Goal: Task Accomplishment & Management: Complete application form

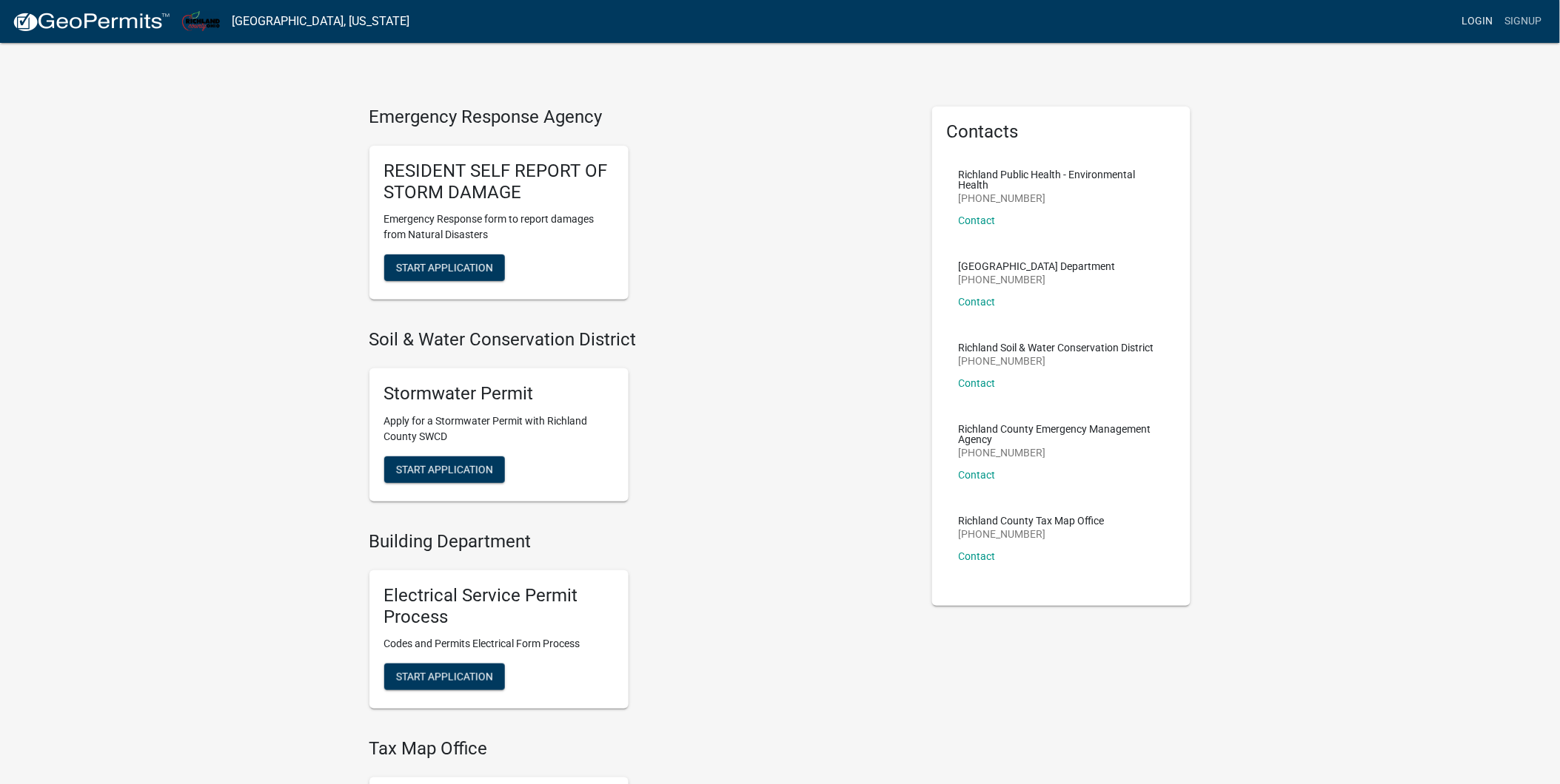
click at [1471, 16] on link "Login" at bounding box center [1477, 22] width 43 height 28
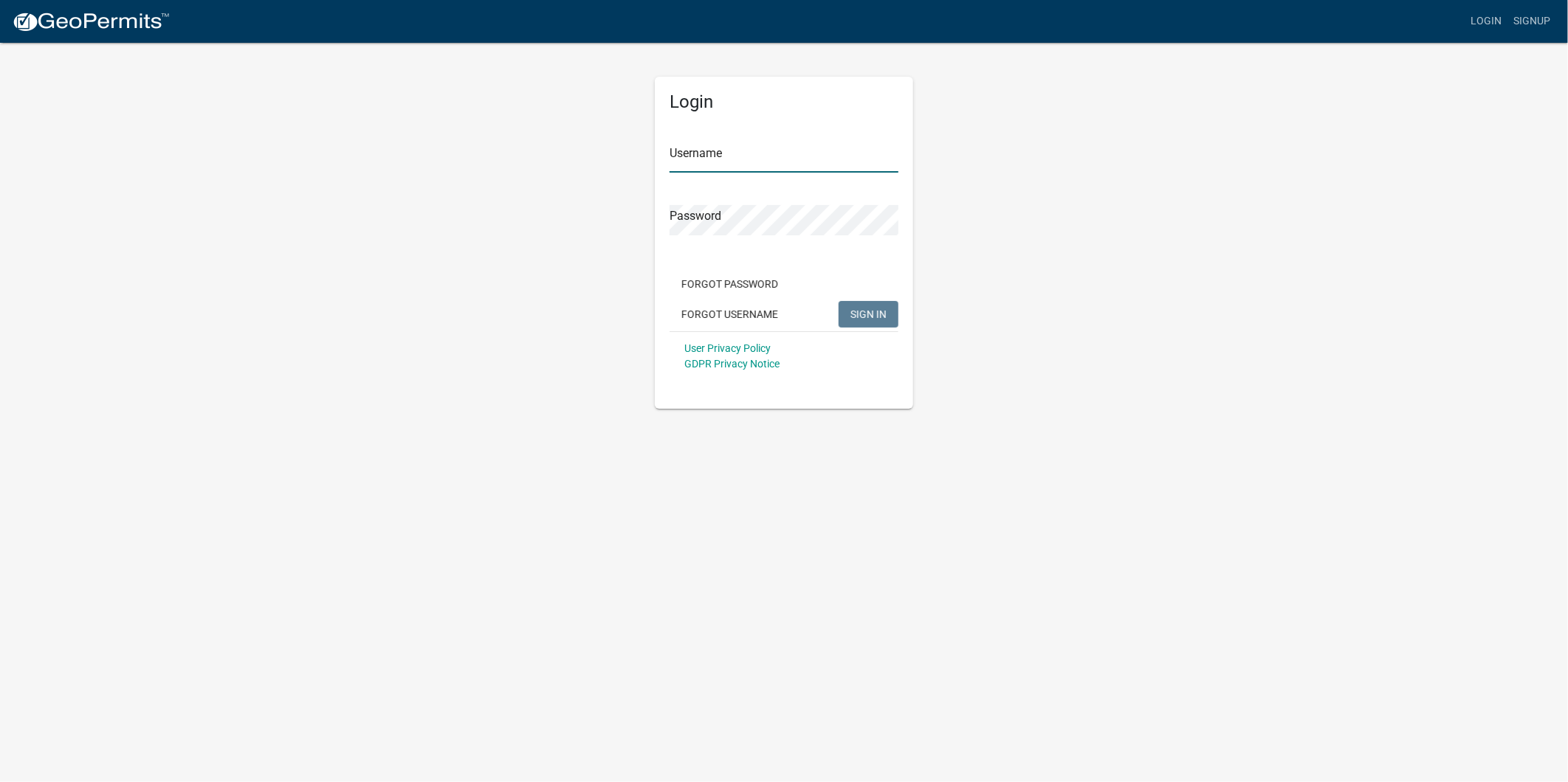
click at [704, 154] on input "Username" at bounding box center [784, 158] width 229 height 30
type input "gweigler"
click at [838, 301] on button "SIGN IN" at bounding box center [868, 314] width 60 height 26
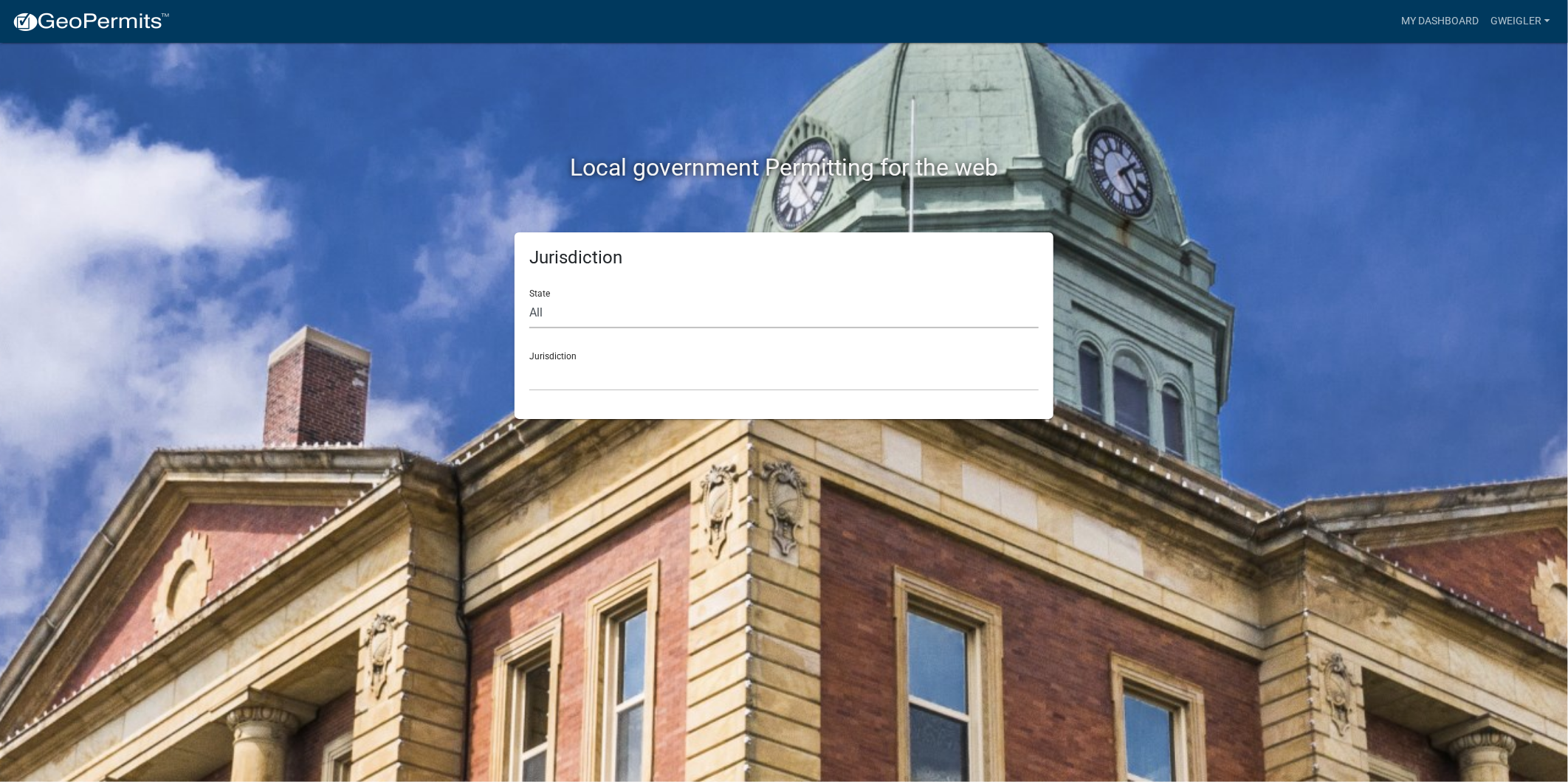
click at [558, 311] on select "All [US_STATE] [US_STATE] [US_STATE] [US_STATE] [US_STATE] [US_STATE] [US_STATE…" at bounding box center [783, 313] width 509 height 30
select select "[US_STATE]"
click at [529, 298] on select "All [US_STATE] [US_STATE] [US_STATE] [US_STATE] [US_STATE] [US_STATE] [US_STATE…" at bounding box center [783, 313] width 509 height 30
click at [568, 380] on select "[GEOGRAPHIC_DATA], [US_STATE]" at bounding box center [783, 376] width 509 height 30
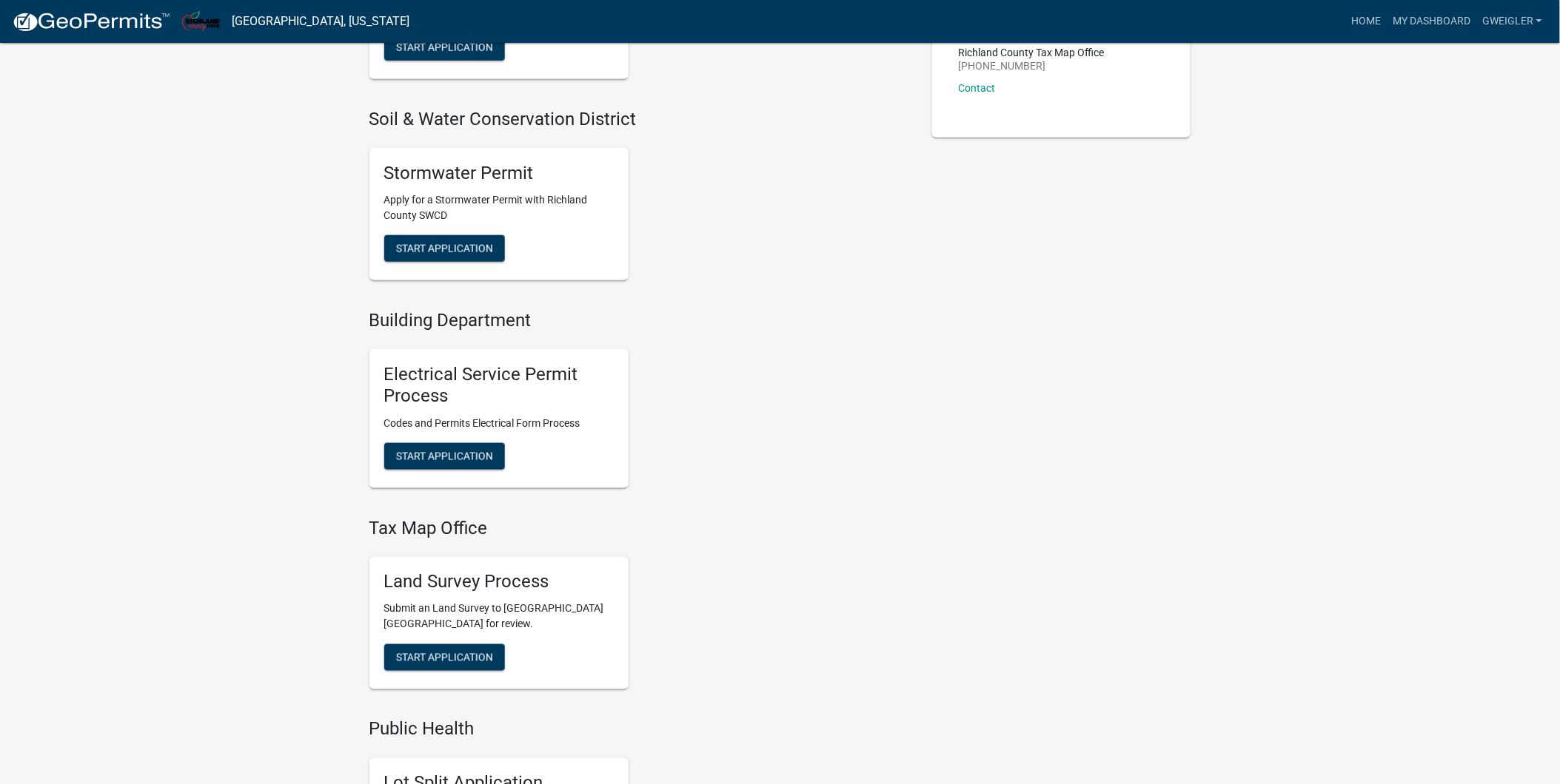
scroll to position [657, 0]
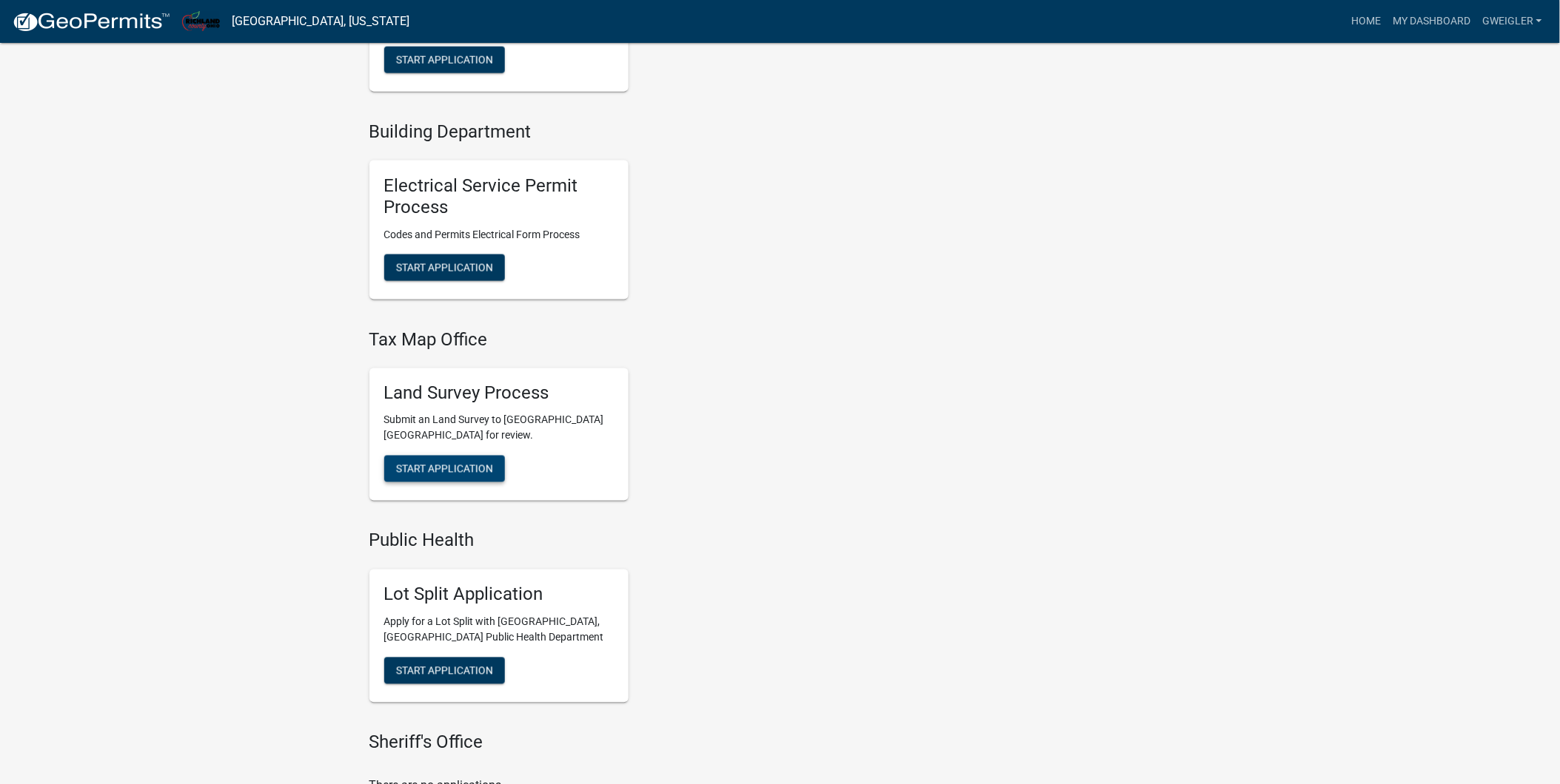
click at [430, 475] on span "Start Application" at bounding box center [444, 469] width 97 height 12
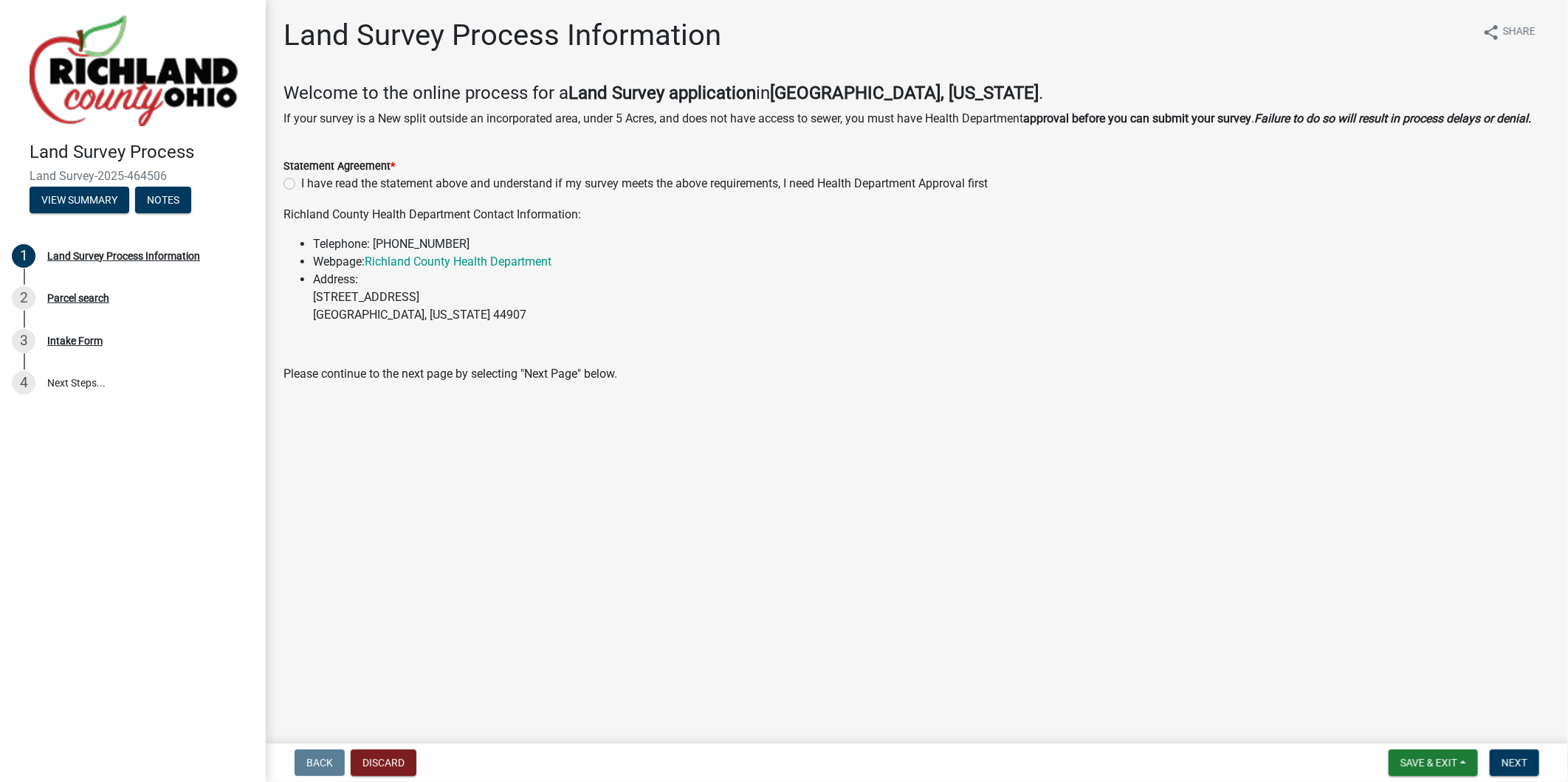
click at [301, 181] on label "I have read the statement above and understand if my survey meets the above req…" at bounding box center [644, 184] width 686 height 18
click at [301, 181] on input "I have read the statement above and understand if my survey meets the above req…" at bounding box center [306, 180] width 9 height 9
radio input "true"
click at [1503, 764] on span "Next" at bounding box center [1515, 763] width 26 height 12
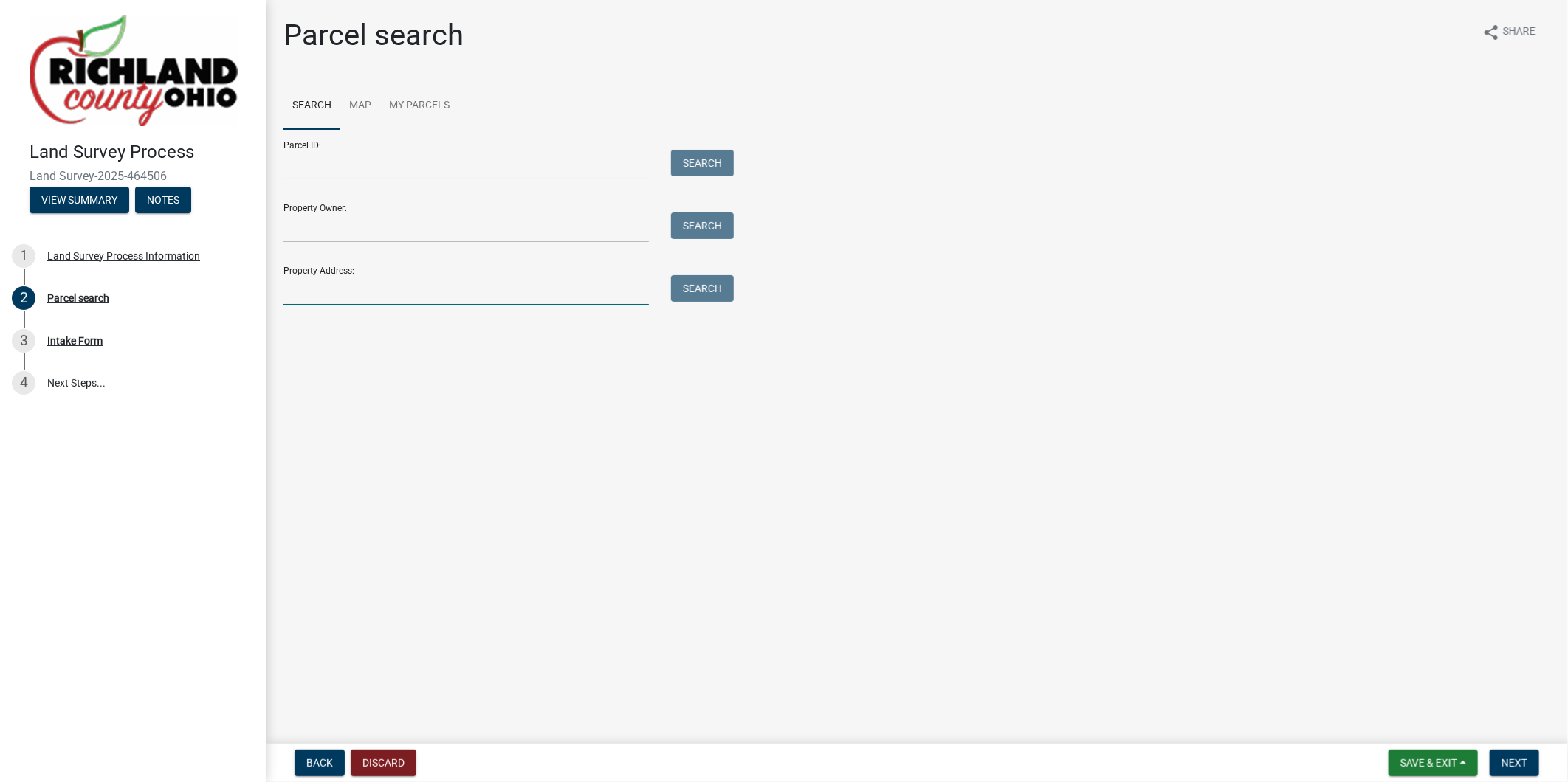
click at [336, 292] on input "Property Address:" at bounding box center [466, 291] width 366 height 30
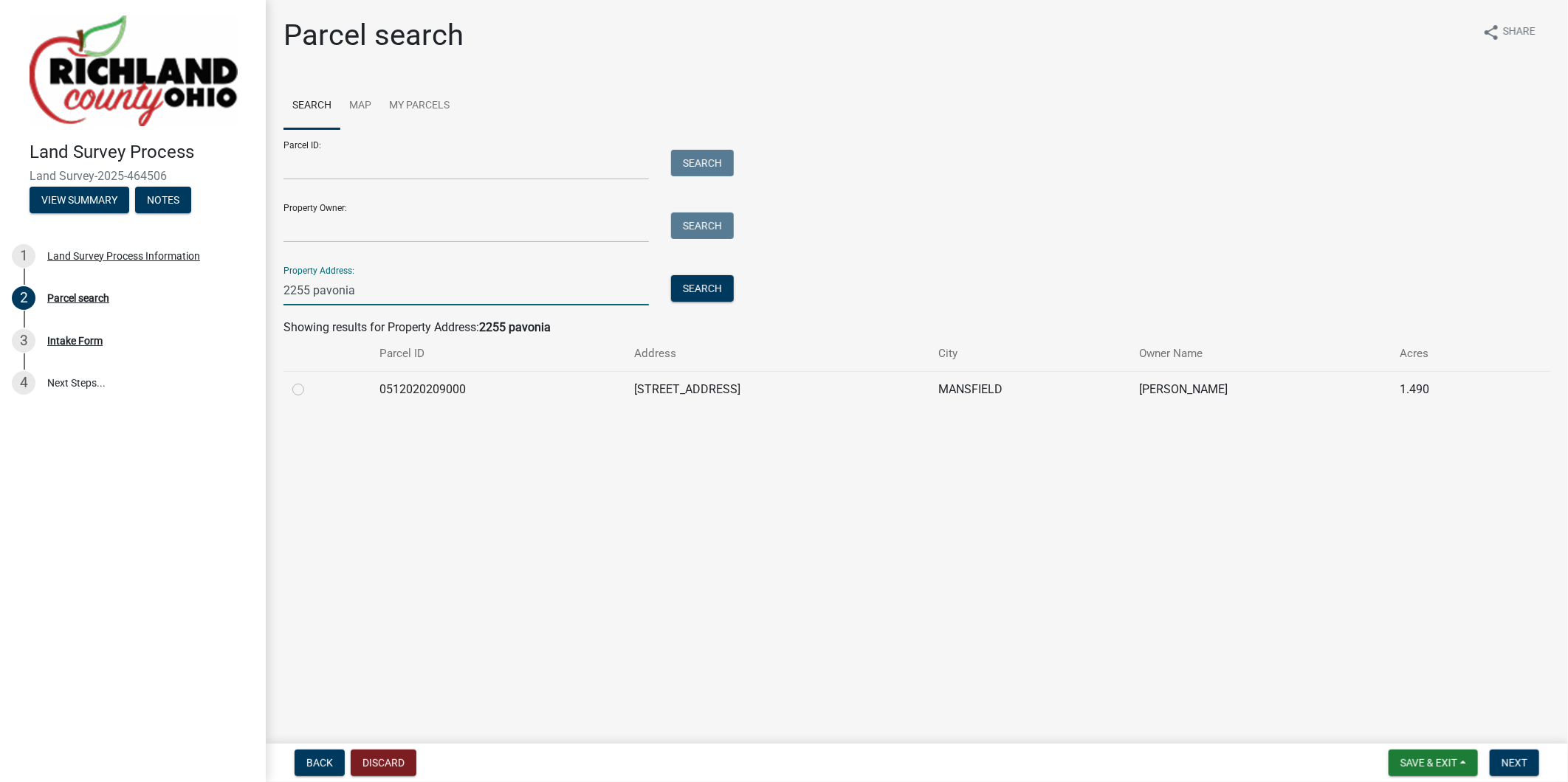
type input "2255 pavonia"
click at [310, 381] on label at bounding box center [310, 381] width 0 height 0
click at [310, 390] on input "radio" at bounding box center [315, 385] width 9 height 9
radio input "true"
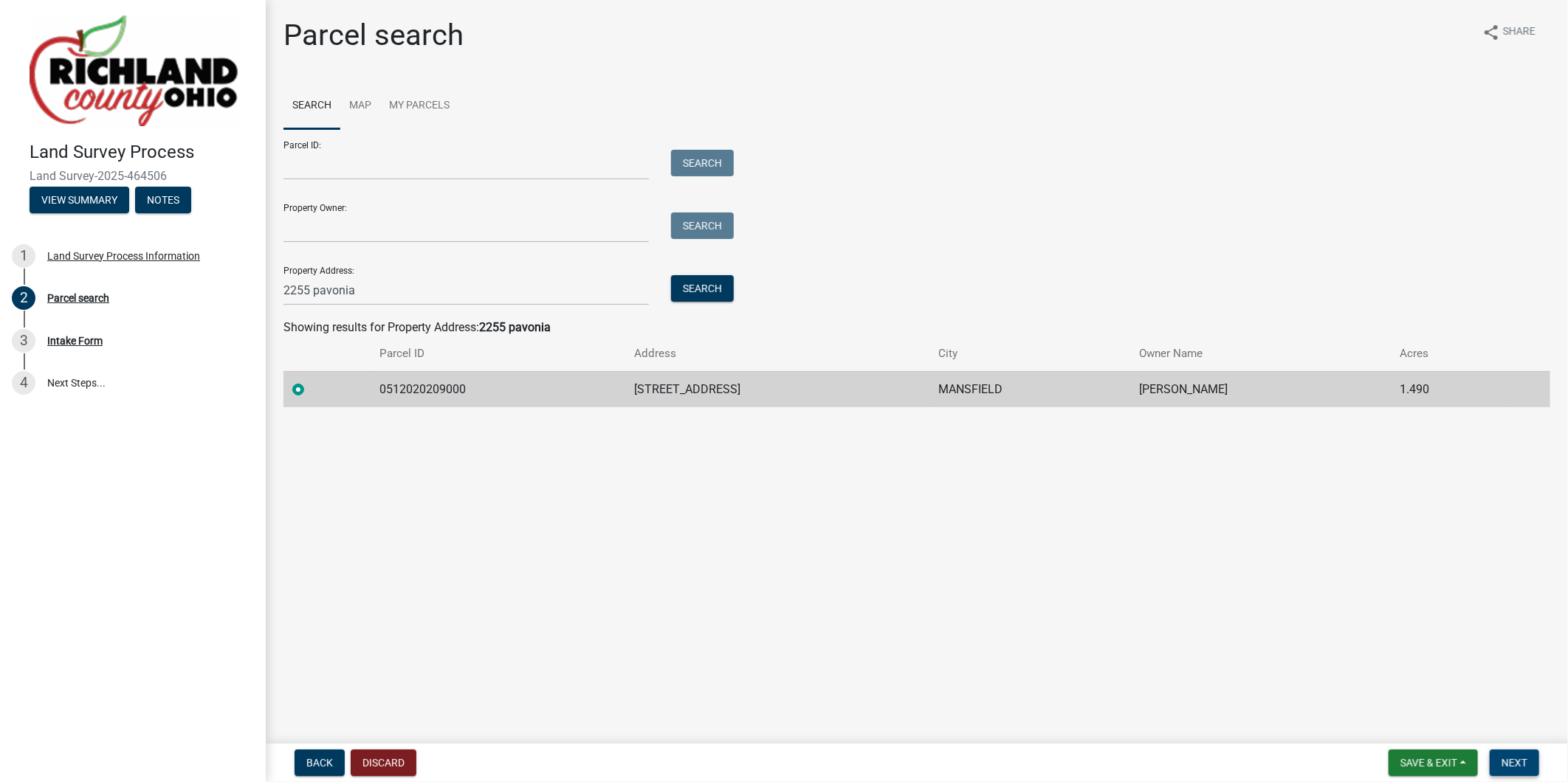
click at [1515, 762] on span "Next" at bounding box center [1515, 763] width 26 height 12
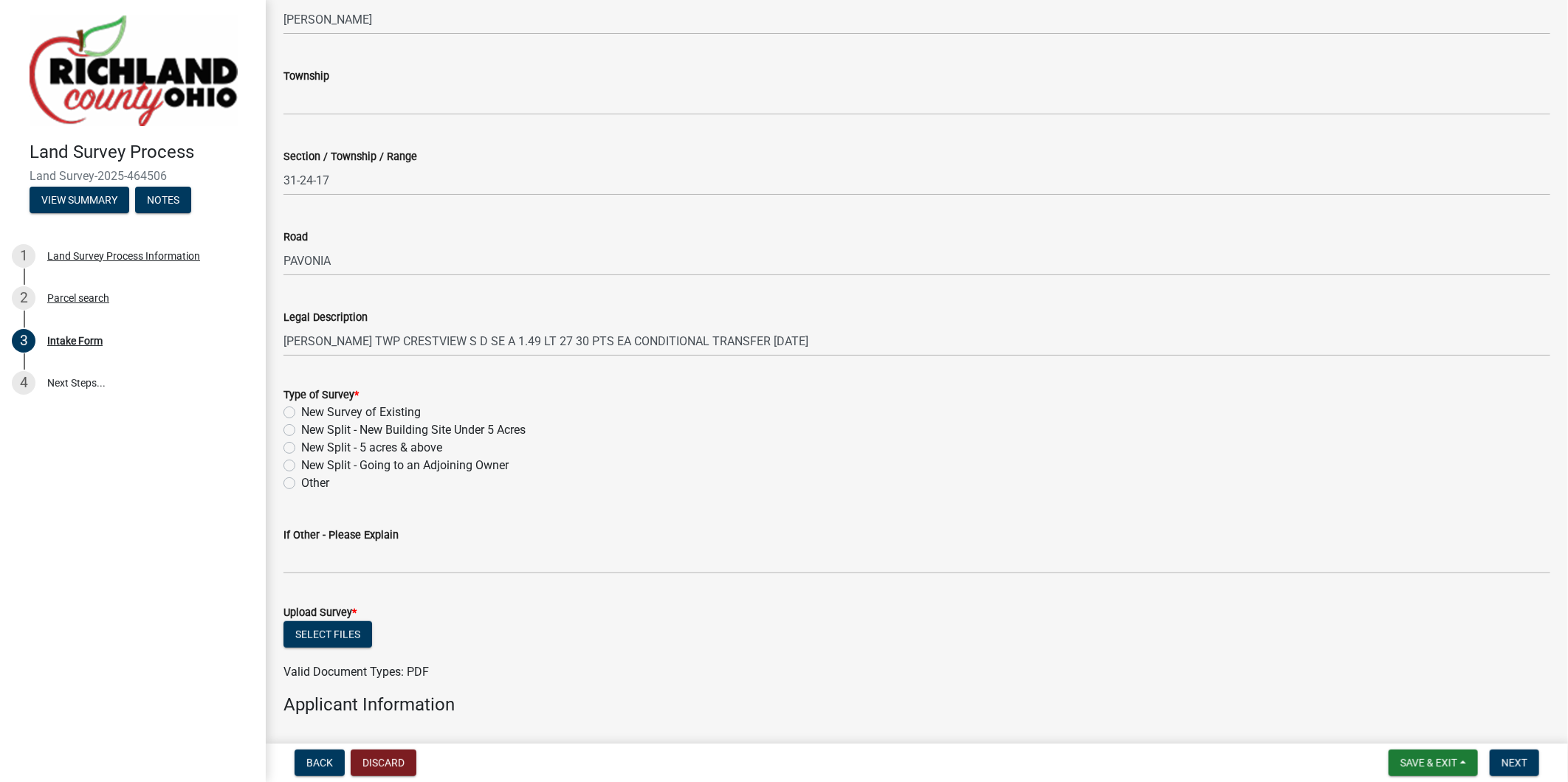
scroll to position [410, 0]
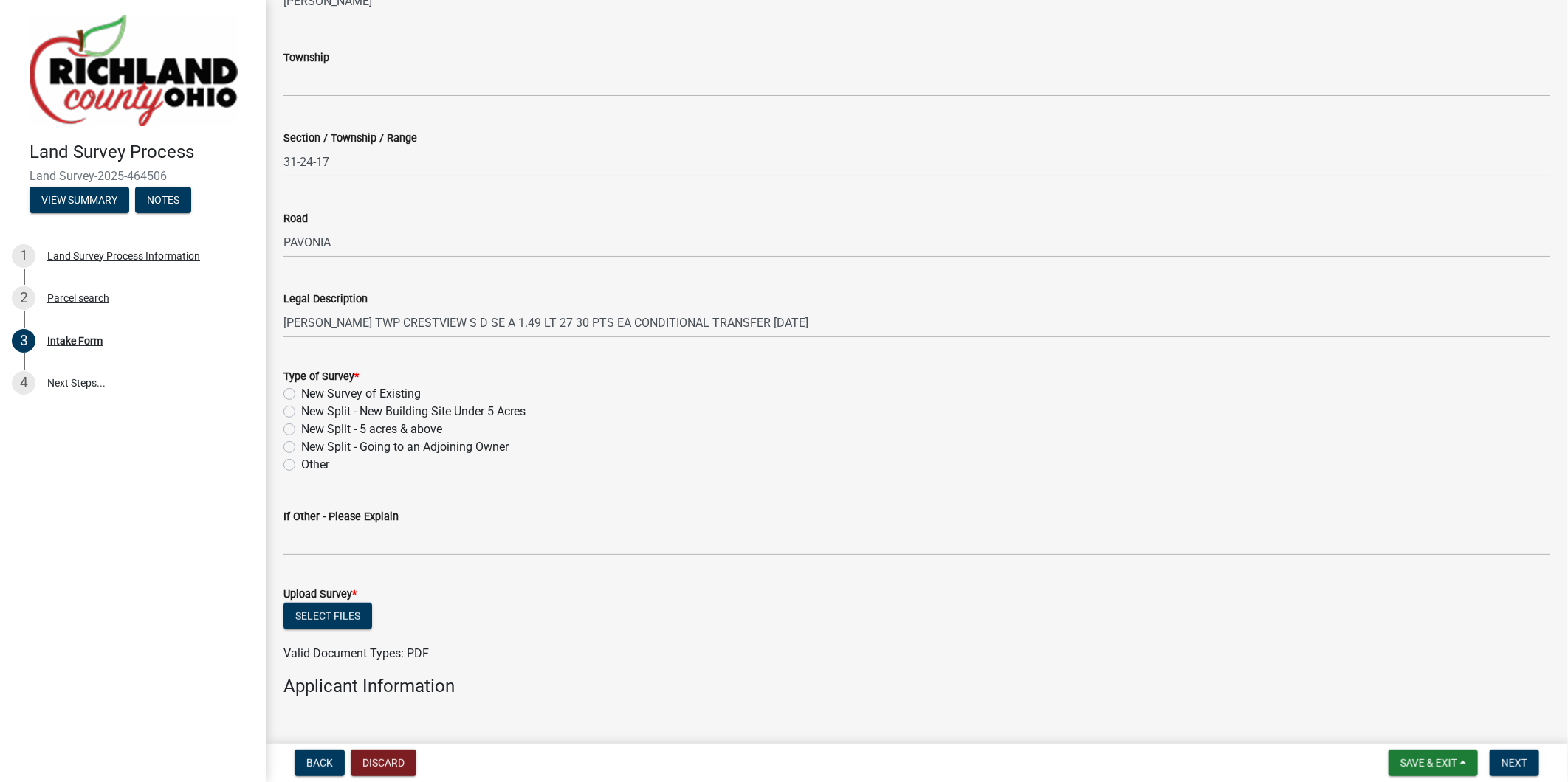
click at [301, 393] on label "New Survey of Existing" at bounding box center [361, 394] width 120 height 18
click at [301, 393] on input "New Survey of Existing" at bounding box center [306, 390] width 9 height 9
radio input "true"
click at [337, 615] on button "Select files" at bounding box center [327, 616] width 88 height 26
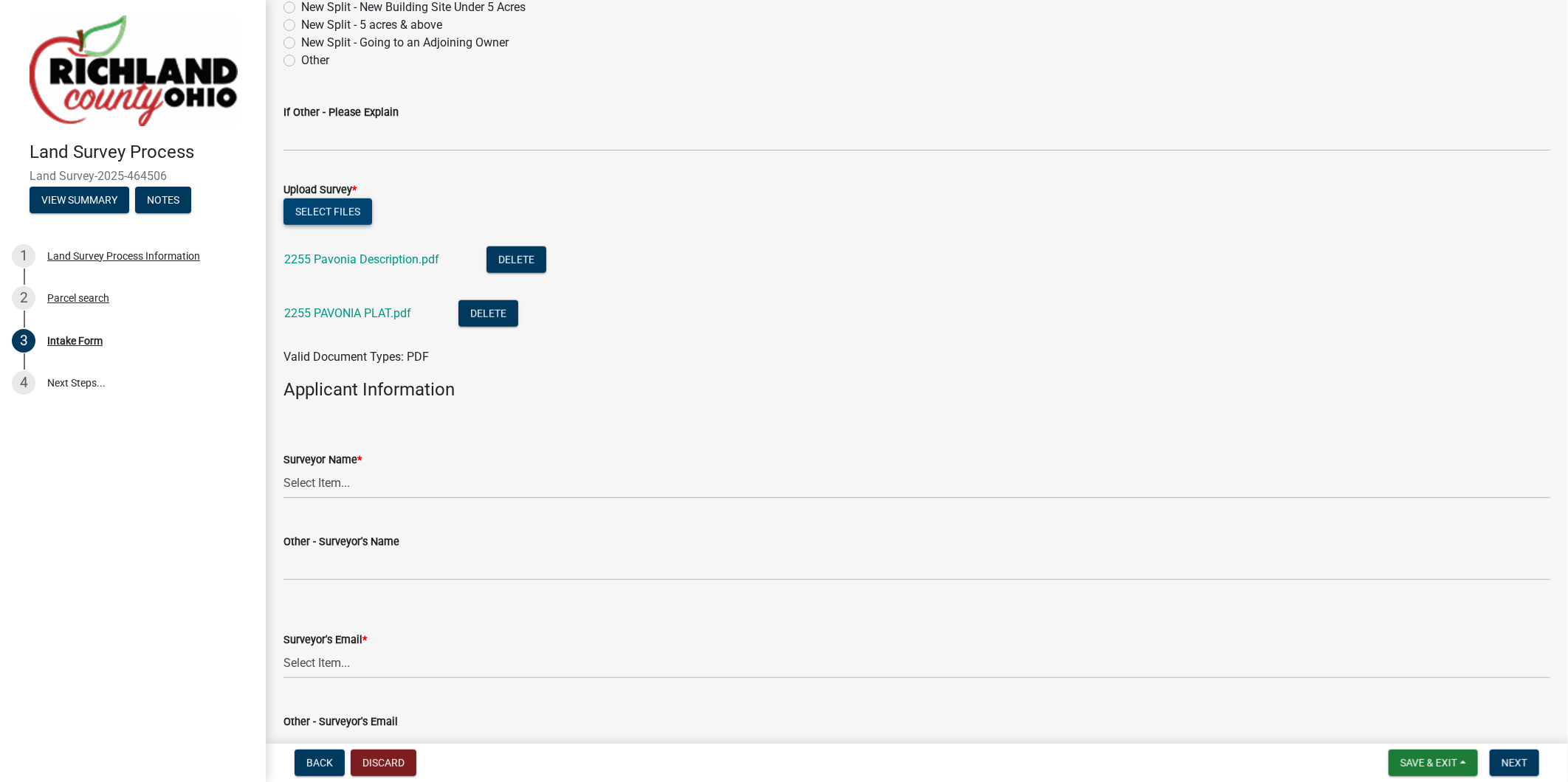
scroll to position [820, 0]
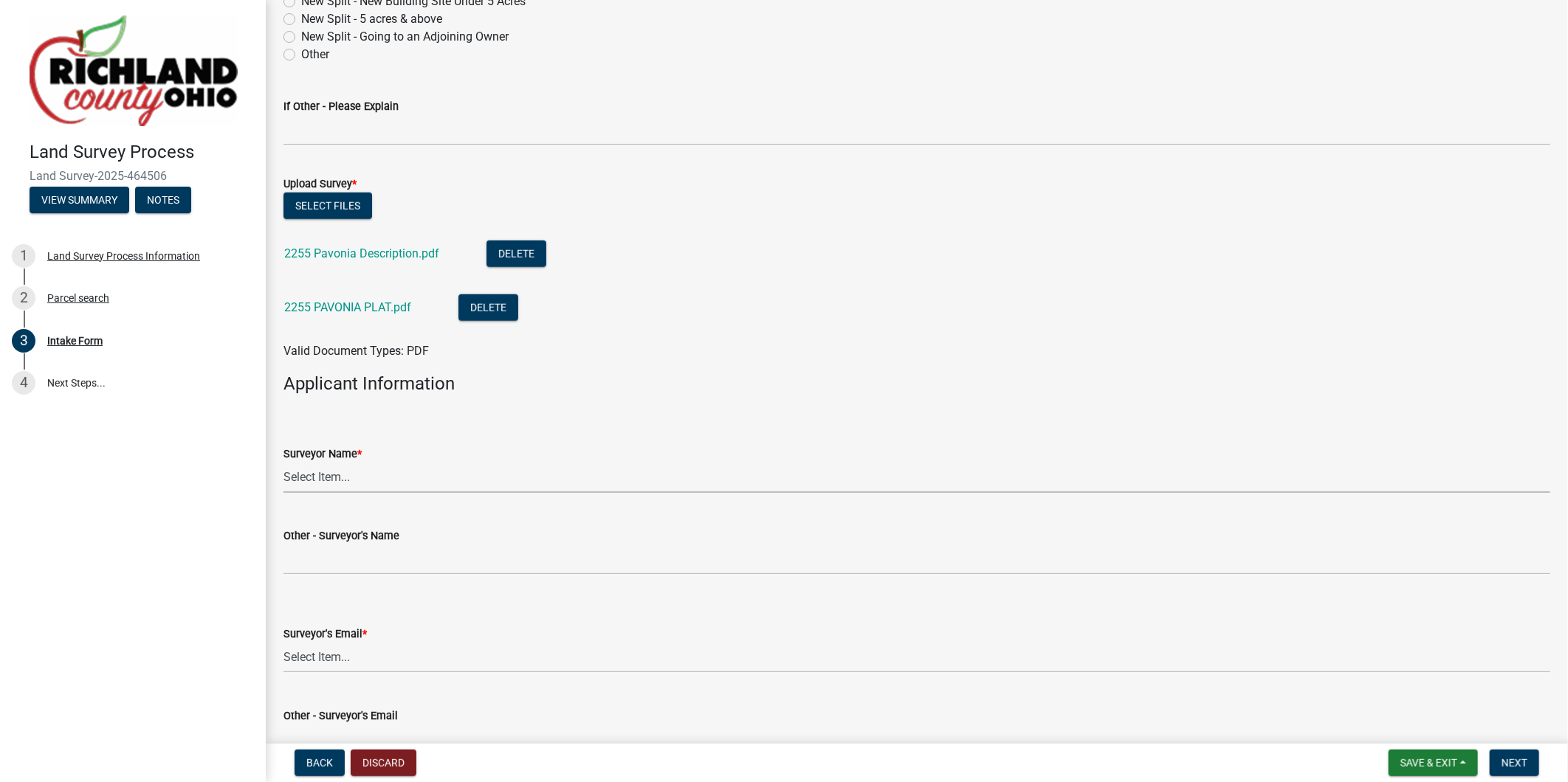
click at [329, 475] on select "Select Item... [PERSON_NAME], [PERSON_NAME], [PERSON_NAME], [PERSON_NAME], [PER…" at bounding box center [916, 478] width 1267 height 30
click at [283, 463] on select "Select Item... [PERSON_NAME], [PERSON_NAME], [PERSON_NAME], [PERSON_NAME], [PER…" at bounding box center [916, 478] width 1267 height 30
select select "7fabaec3-2977-4668-abb4-d28b5852cb3e"
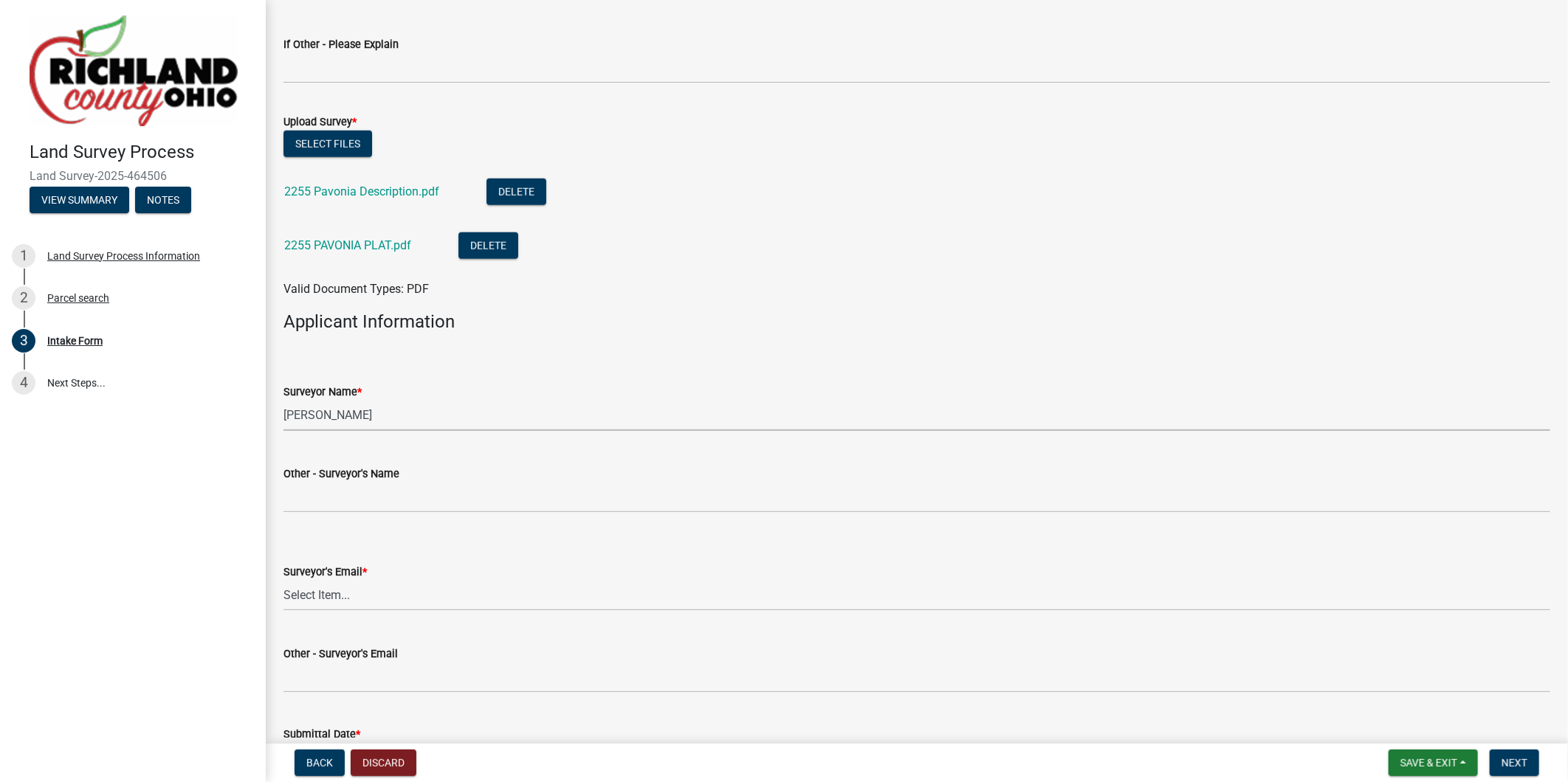
scroll to position [985, 0]
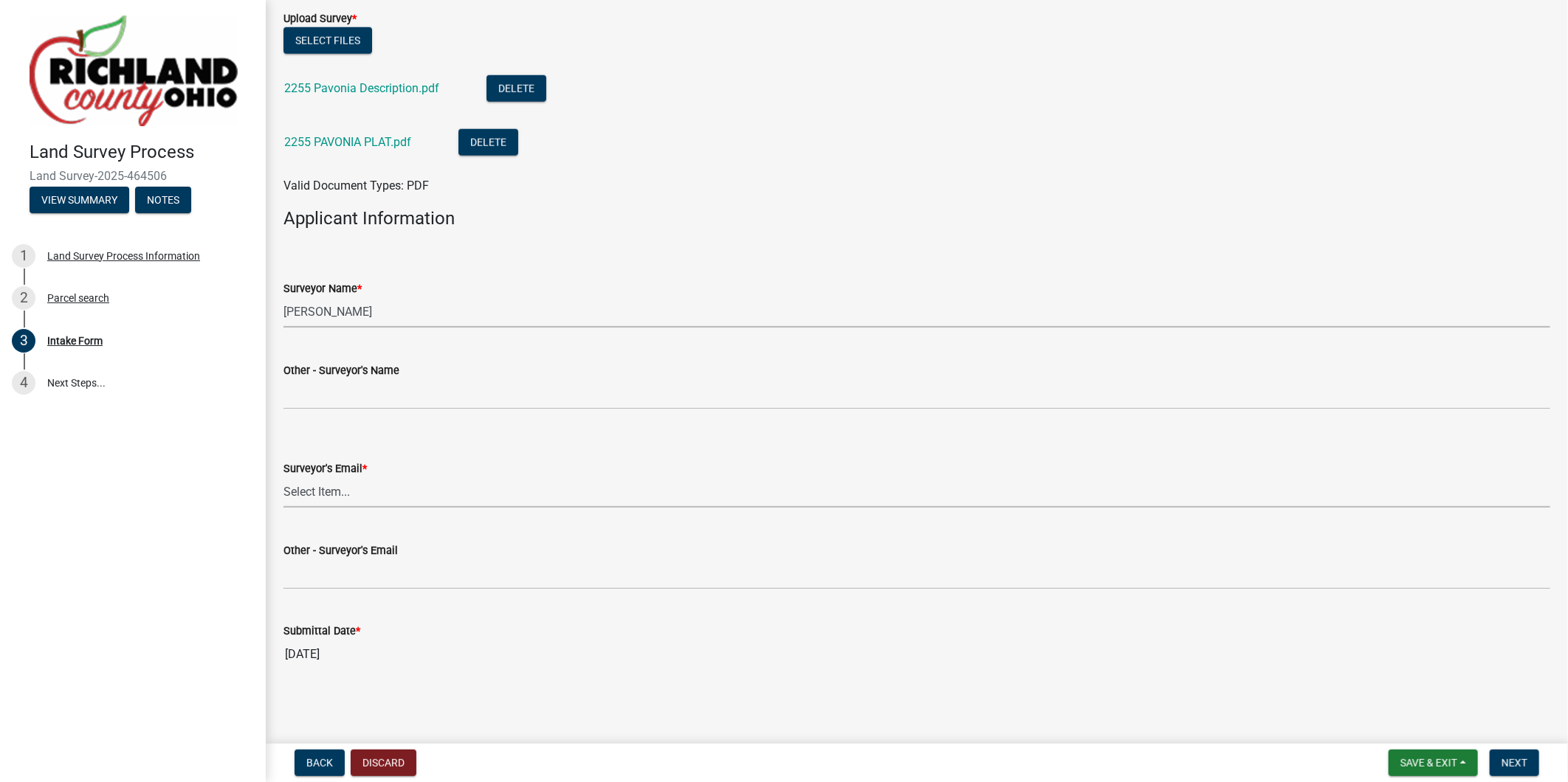
click at [335, 490] on select "Select Item... [EMAIL_ADDRESS][DOMAIN_NAME] [EMAIL_ADDRESS][DOMAIN_NAME] [EMAIL…" at bounding box center [916, 492] width 1267 height 30
click at [283, 477] on select "Select Item... [EMAIL_ADDRESS][DOMAIN_NAME] [EMAIL_ADDRESS][DOMAIN_NAME] [EMAIL…" at bounding box center [916, 492] width 1267 height 30
select select "7fe9029c-bf0f-4a21-94ba-14899ef87405"
click at [1525, 758] on span "Next" at bounding box center [1515, 763] width 26 height 12
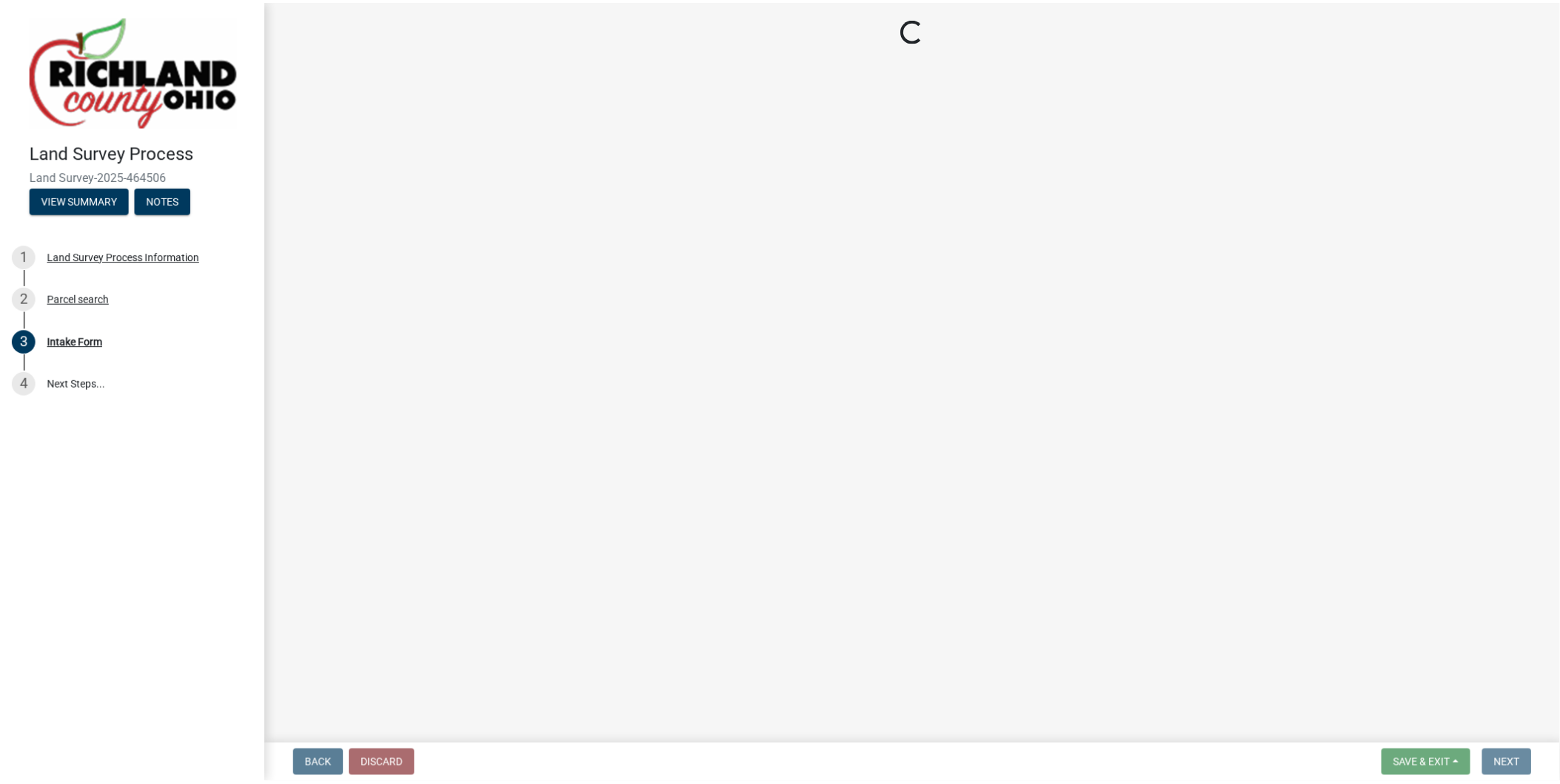
scroll to position [0, 0]
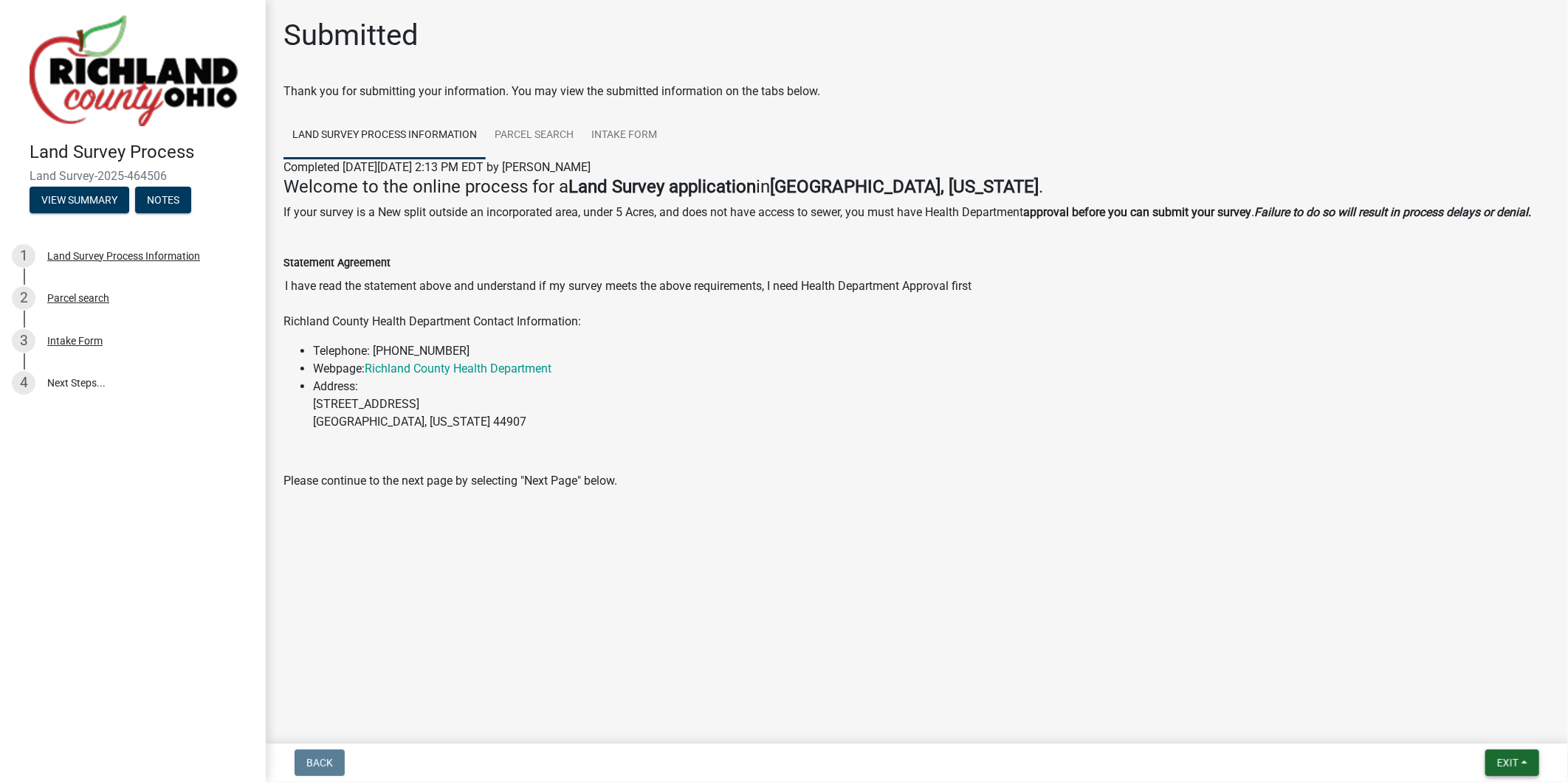
click at [1515, 761] on span "Exit" at bounding box center [1507, 763] width 22 height 12
click at [1467, 727] on button "Save & Exit" at bounding box center [1480, 725] width 118 height 36
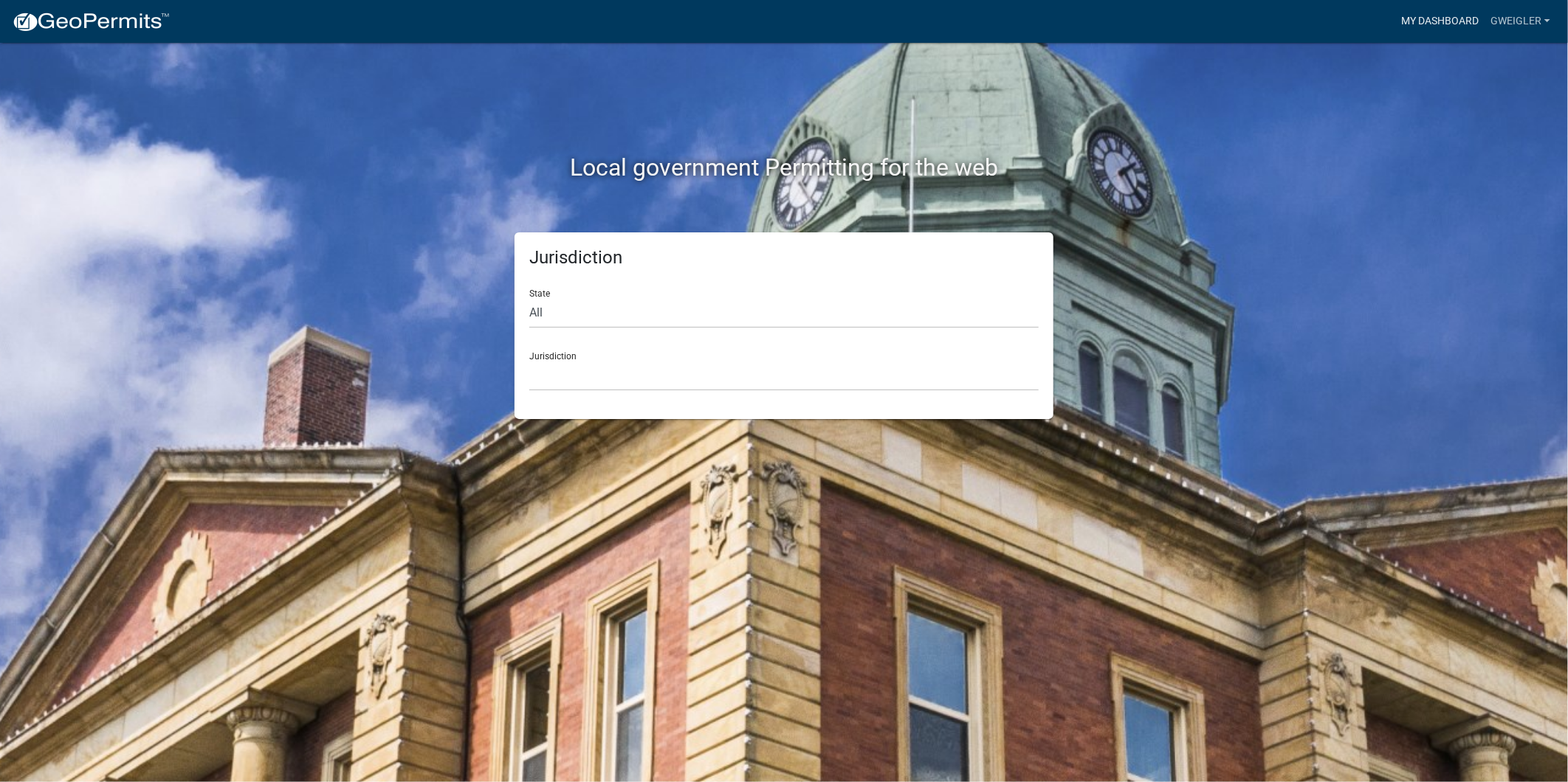
click at [1452, 17] on link "My Dashboard" at bounding box center [1440, 22] width 89 height 28
